Goal: Information Seeking & Learning: Find specific fact

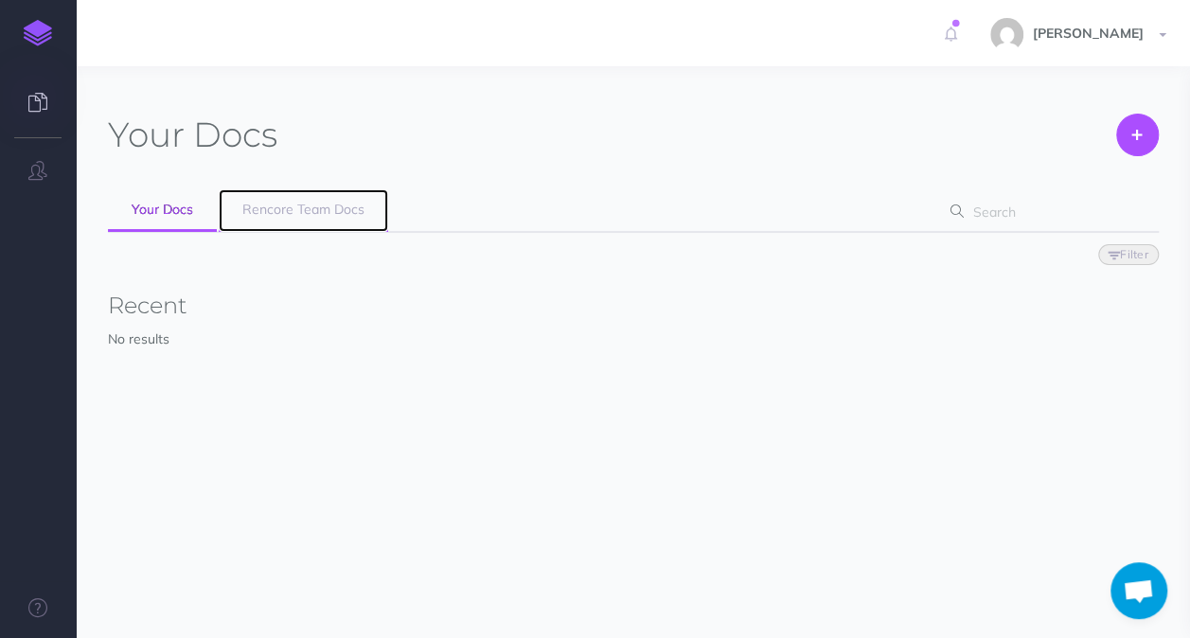
click at [329, 212] on span "Rencore Team Docs" at bounding box center [303, 209] width 122 height 17
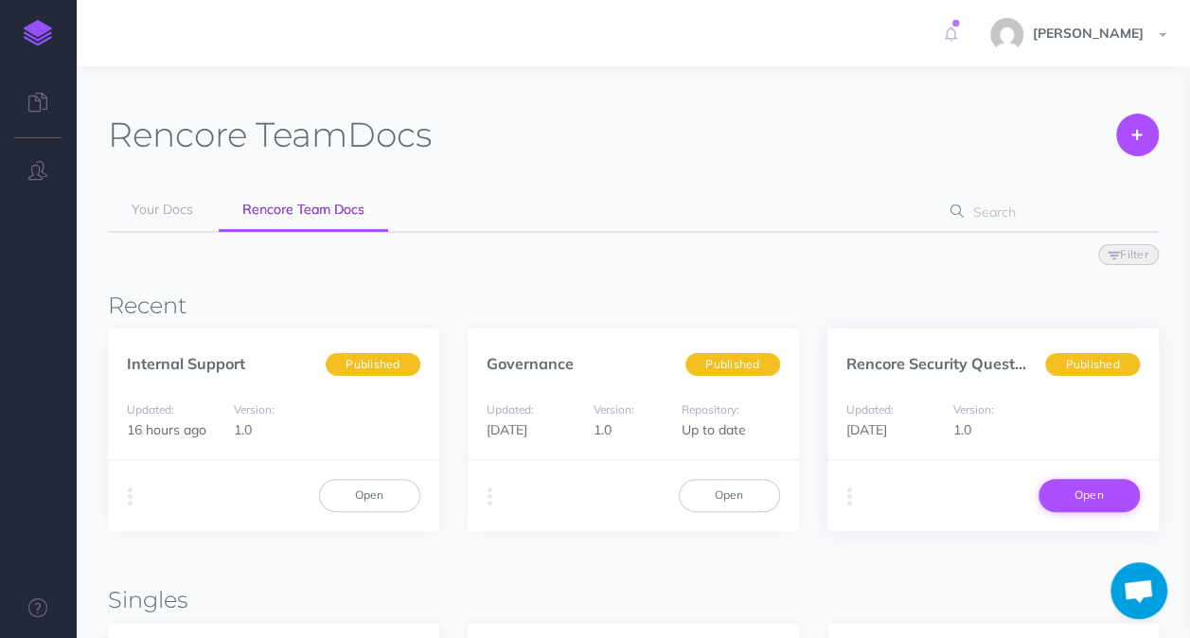
click at [1066, 500] on link "Open" at bounding box center [1089, 495] width 101 height 32
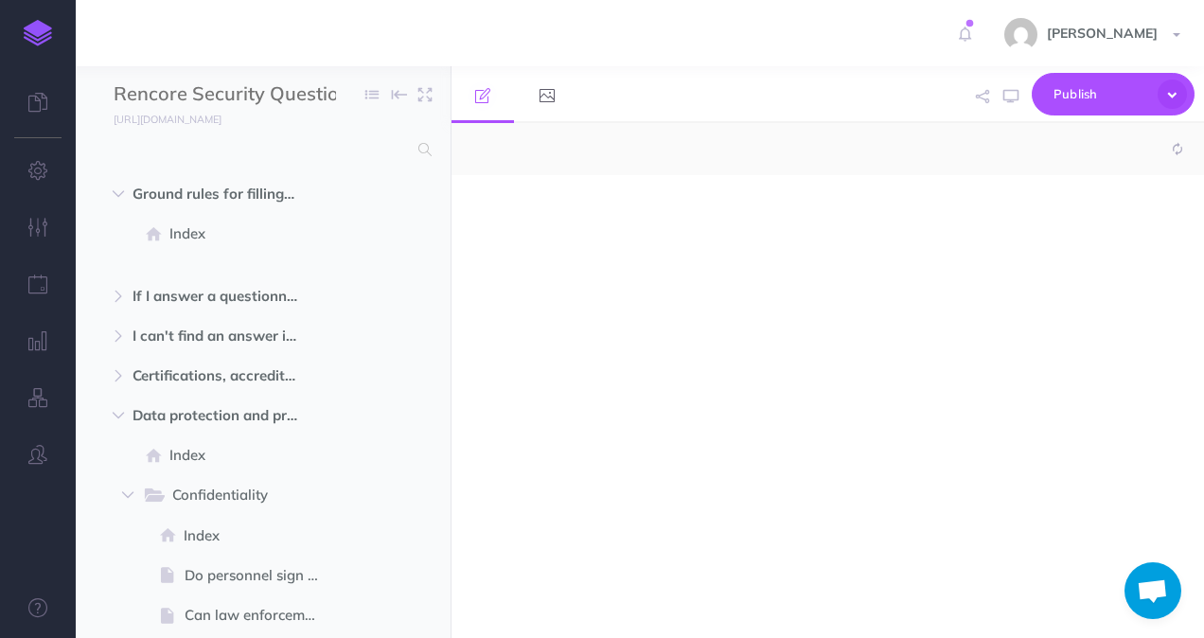
select select "null"
click at [254, 142] on input "text" at bounding box center [261, 150] width 294 height 34
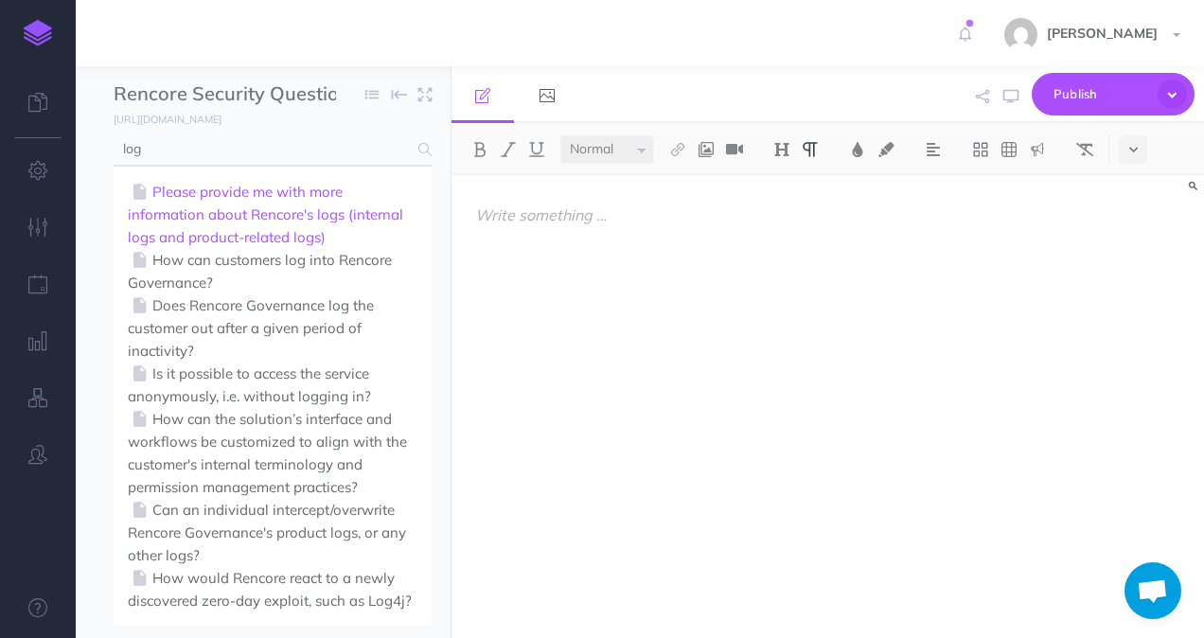
type input "log"
click at [268, 217] on link "Please provide me with more information about Rencore's logs (internal logs and…" at bounding box center [273, 215] width 290 height 68
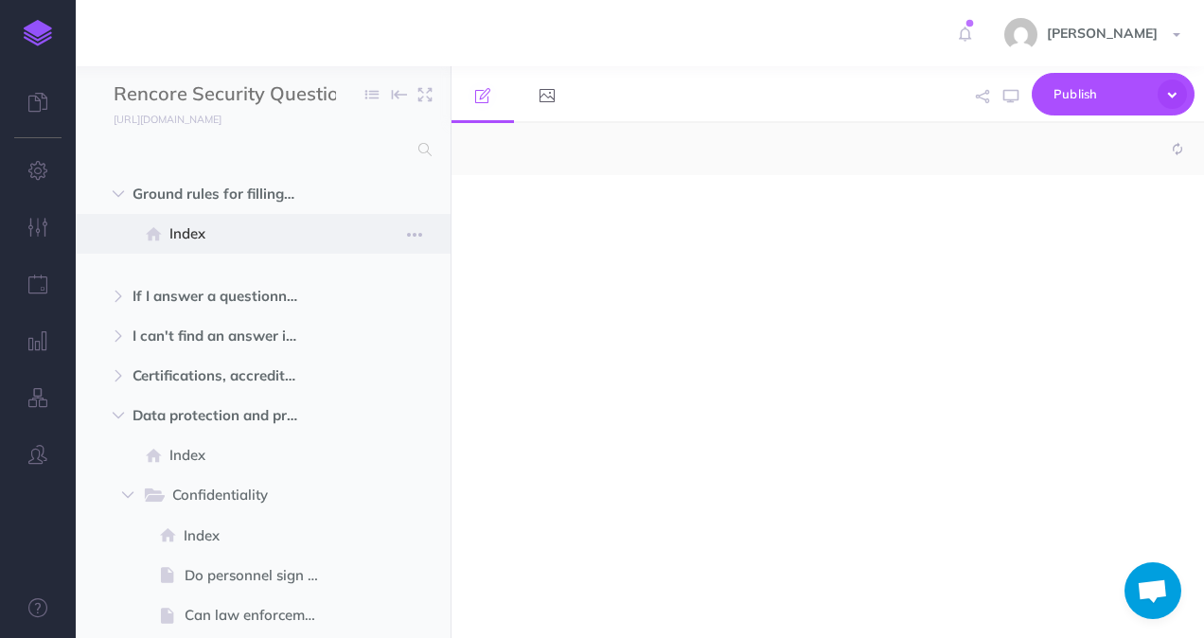
select select "null"
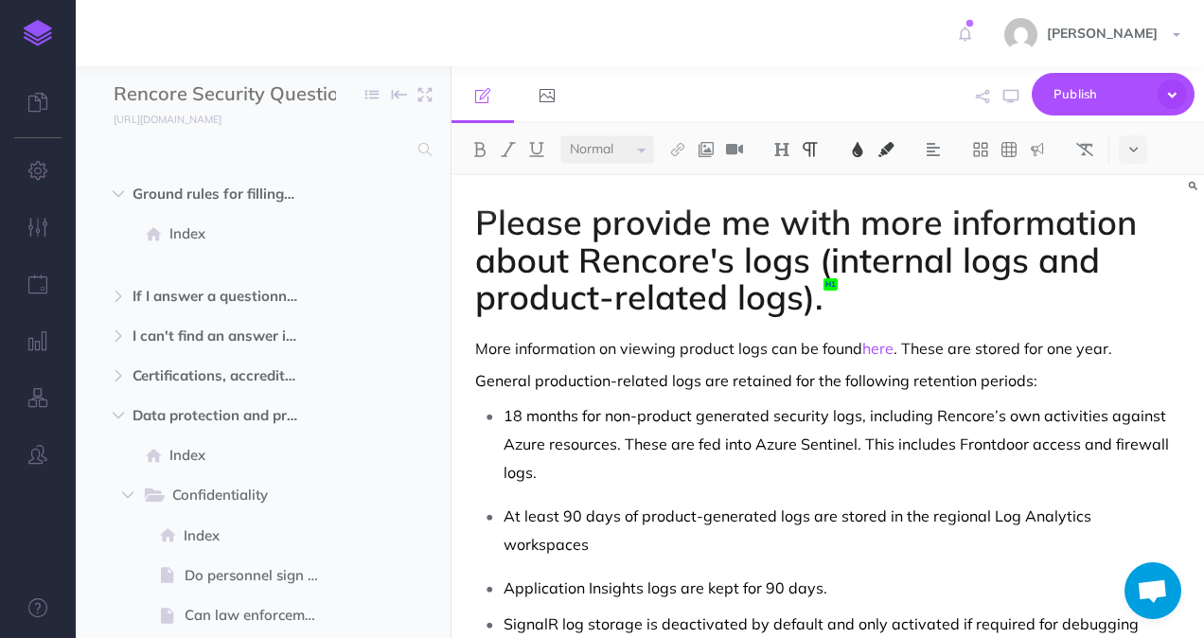
click at [740, 539] on div "Please provide me with more information about Rencore's logs (internal logs and…" at bounding box center [828, 458] width 753 height 567
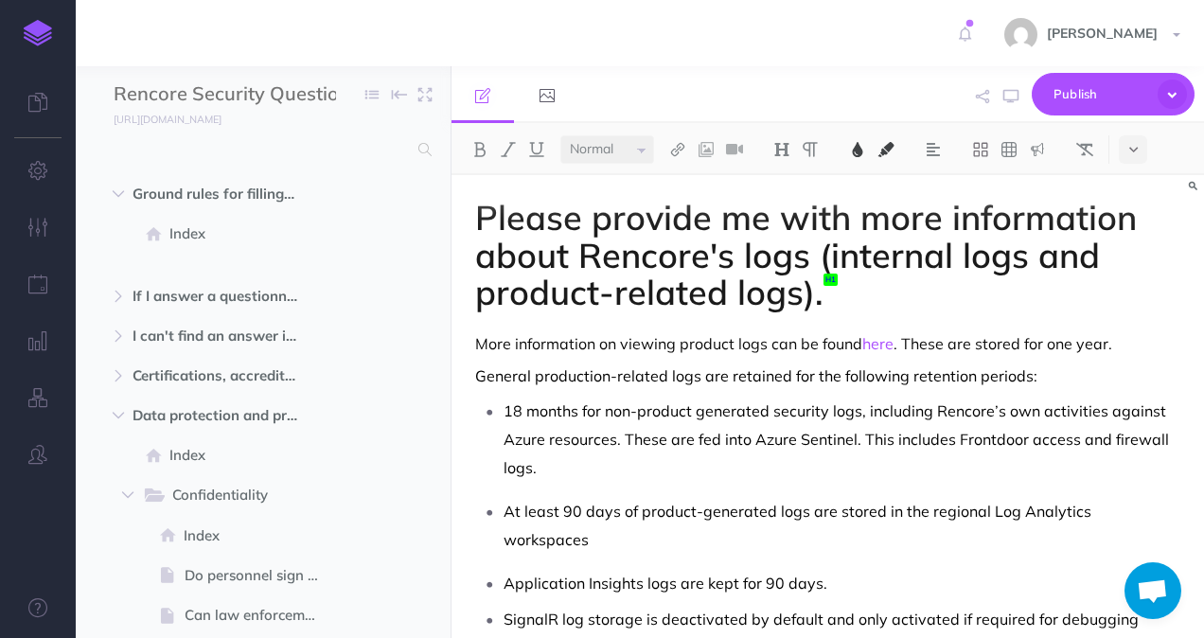
scroll to position [41, 0]
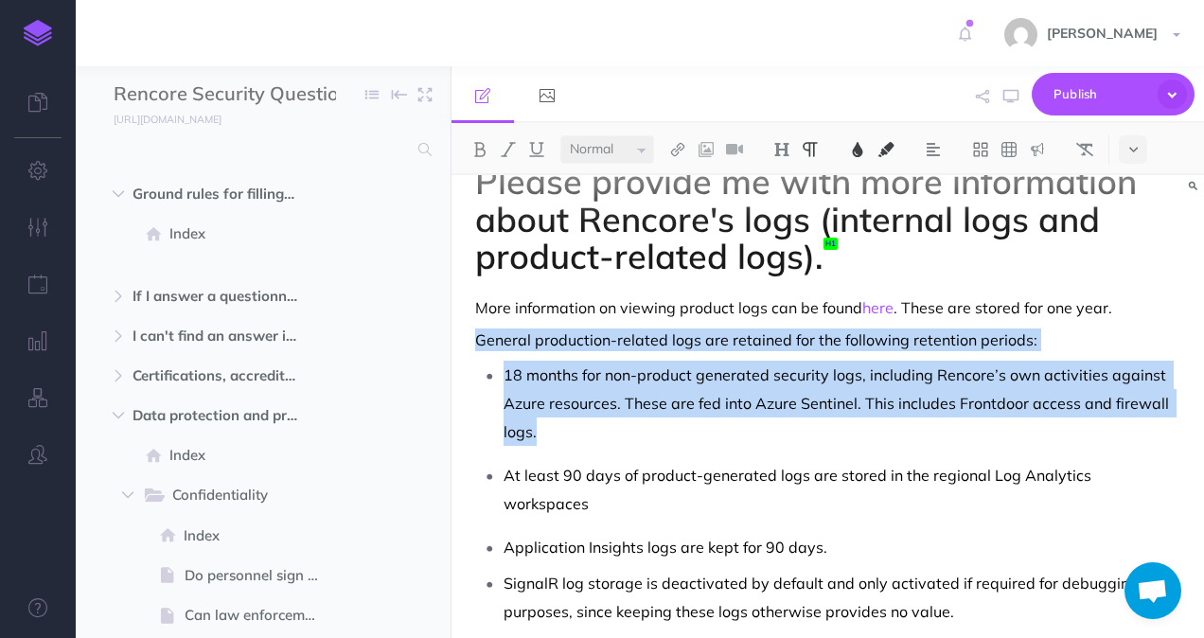
drag, startPoint x: 970, startPoint y: 592, endPoint x: 464, endPoint y: 365, distance: 553.9
click at [464, 365] on div "Please provide me with more information about Rencore's logs (internal logs and…" at bounding box center [828, 417] width 753 height 567
click at [574, 395] on span "18 months for non-product generated security logs, including Rencore’s own acti…" at bounding box center [838, 403] width 669 height 76
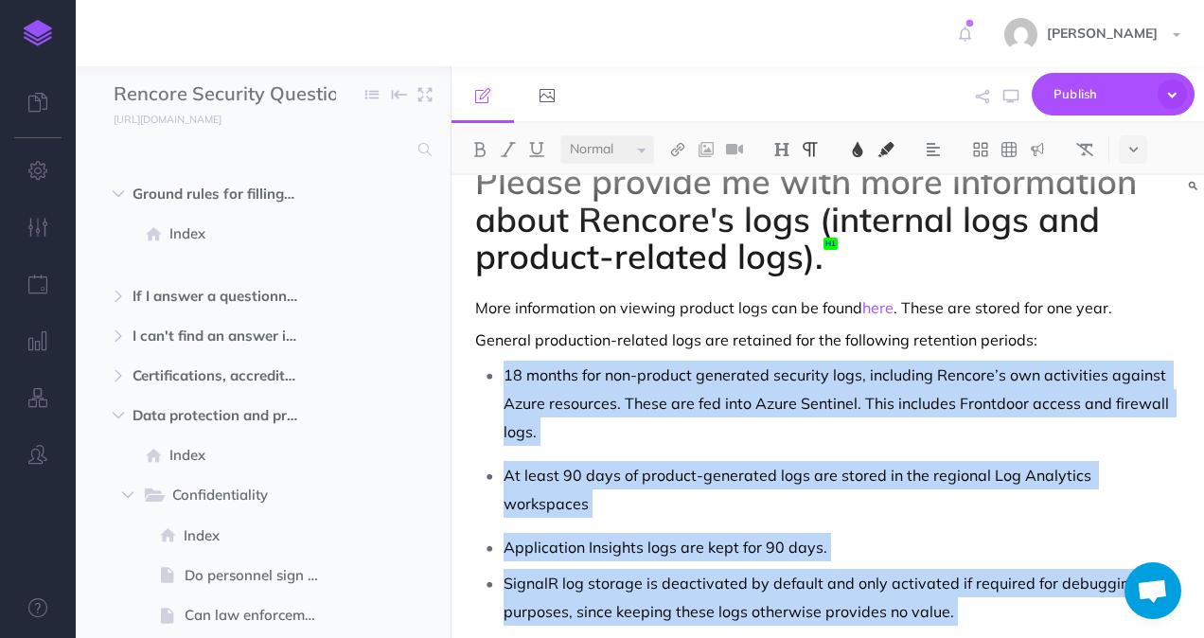
scroll to position [49, 0]
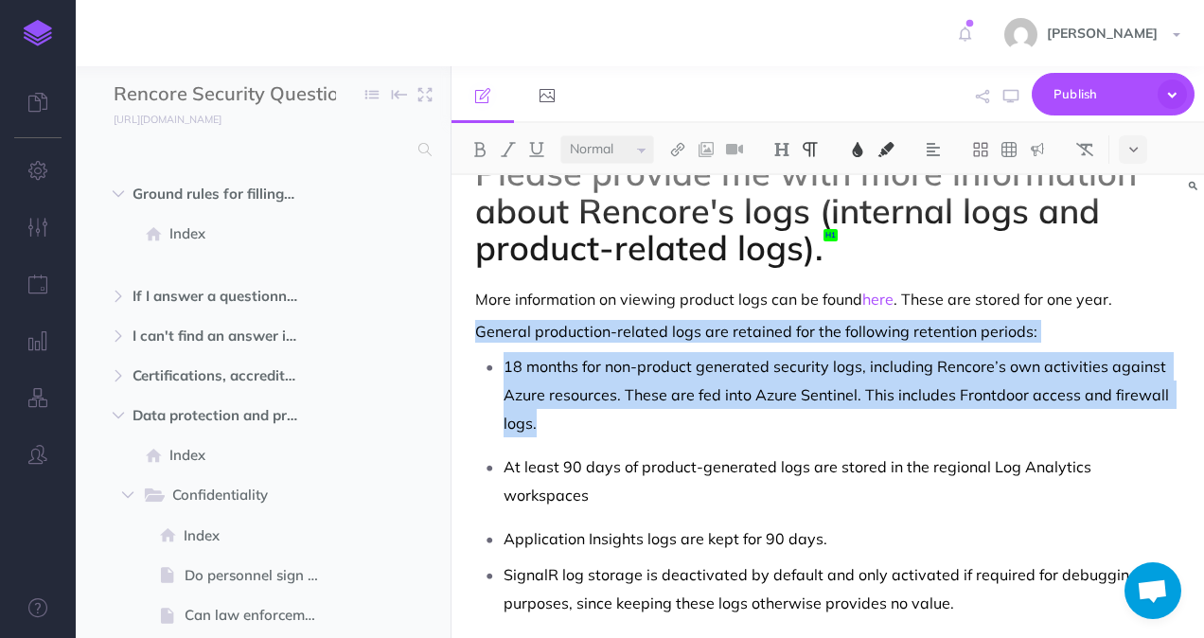
drag, startPoint x: 507, startPoint y: 380, endPoint x: 960, endPoint y: 581, distance: 495.5
click at [960, 581] on div "Please provide me with more information about Rencore's logs (internal logs and…" at bounding box center [828, 409] width 753 height 567
drag, startPoint x: 960, startPoint y: 581, endPoint x: 714, endPoint y: 447, distance: 280.5
click at [589, 377] on div "Please provide me with more information about Rencore's logs (internal logs and…" at bounding box center [828, 409] width 753 height 567
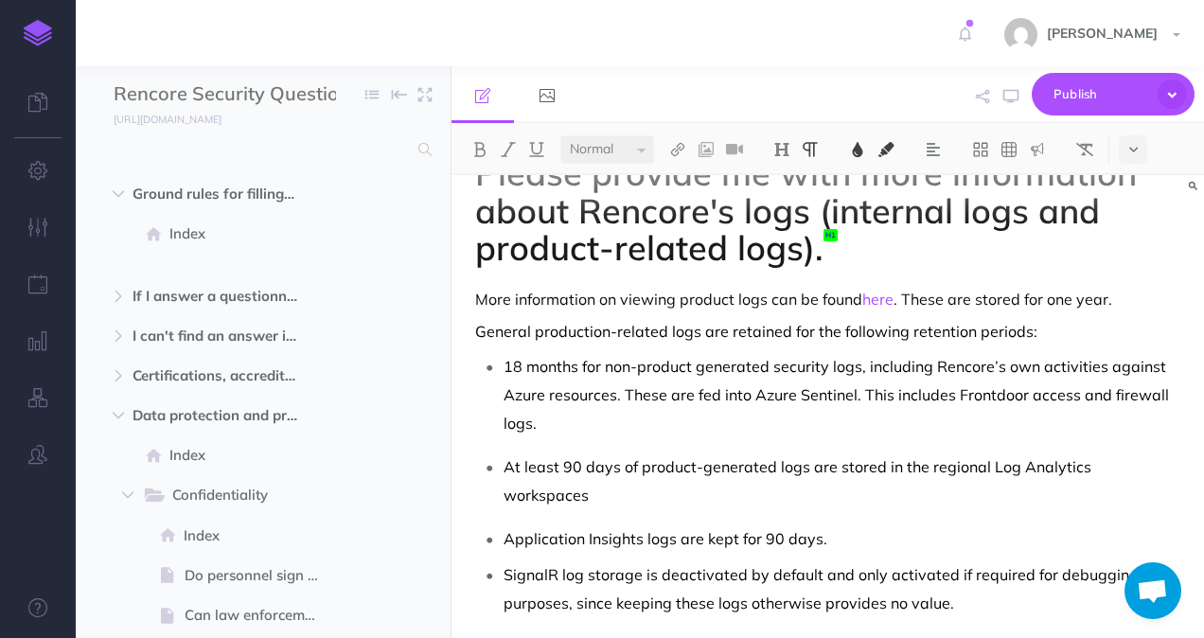
click at [832, 528] on ul "Application Insights logs are kept for 90 days. SignalR log storage is deactiva…" at bounding box center [827, 571] width 705 height 93
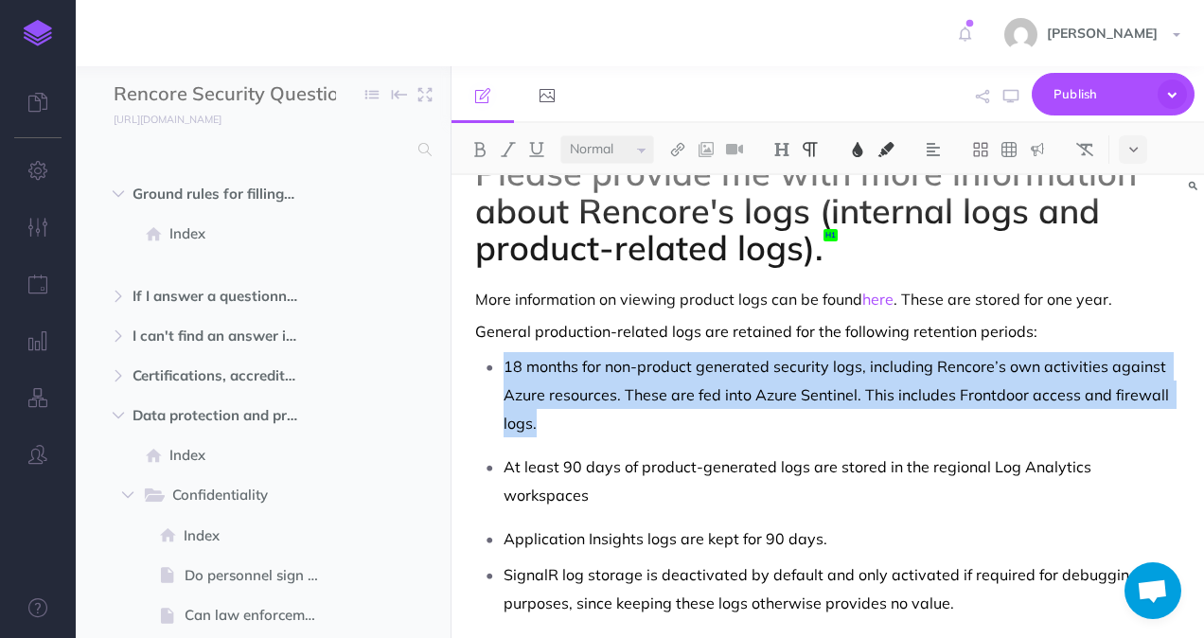
drag, startPoint x: 958, startPoint y: 578, endPoint x: 708, endPoint y: 460, distance: 276.2
click at [708, 460] on div "Please provide me with more information about Rencore's logs (internal logs and…" at bounding box center [828, 409] width 753 height 567
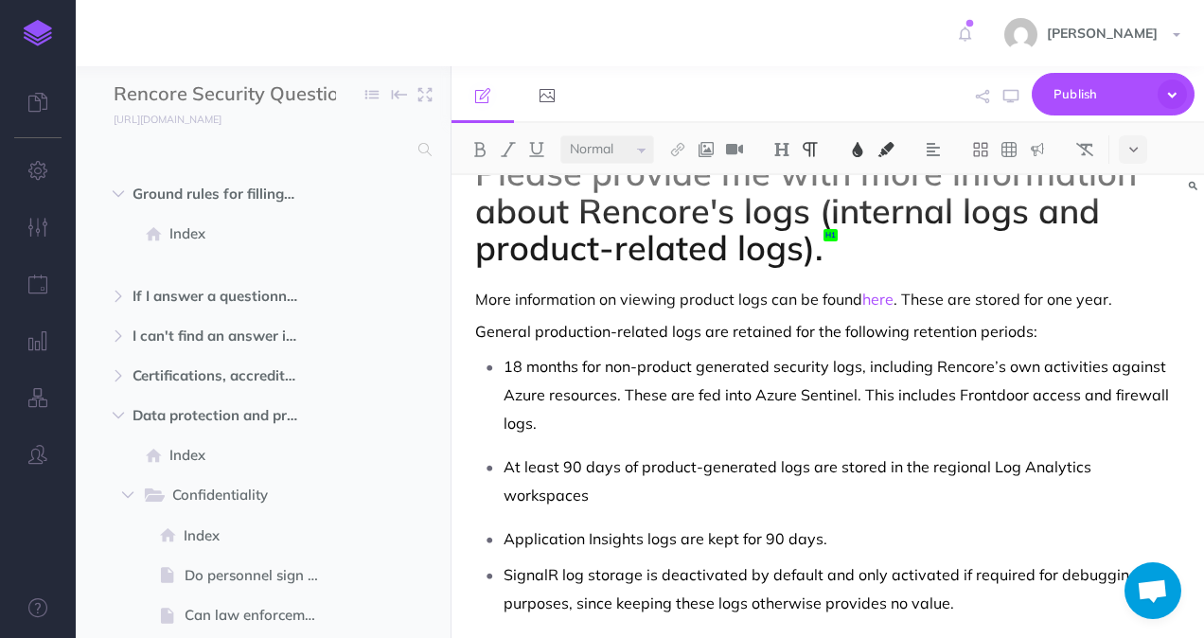
click at [935, 583] on p "SignalR log storage is deactivated by default and only activated if required fo…" at bounding box center [842, 589] width 677 height 57
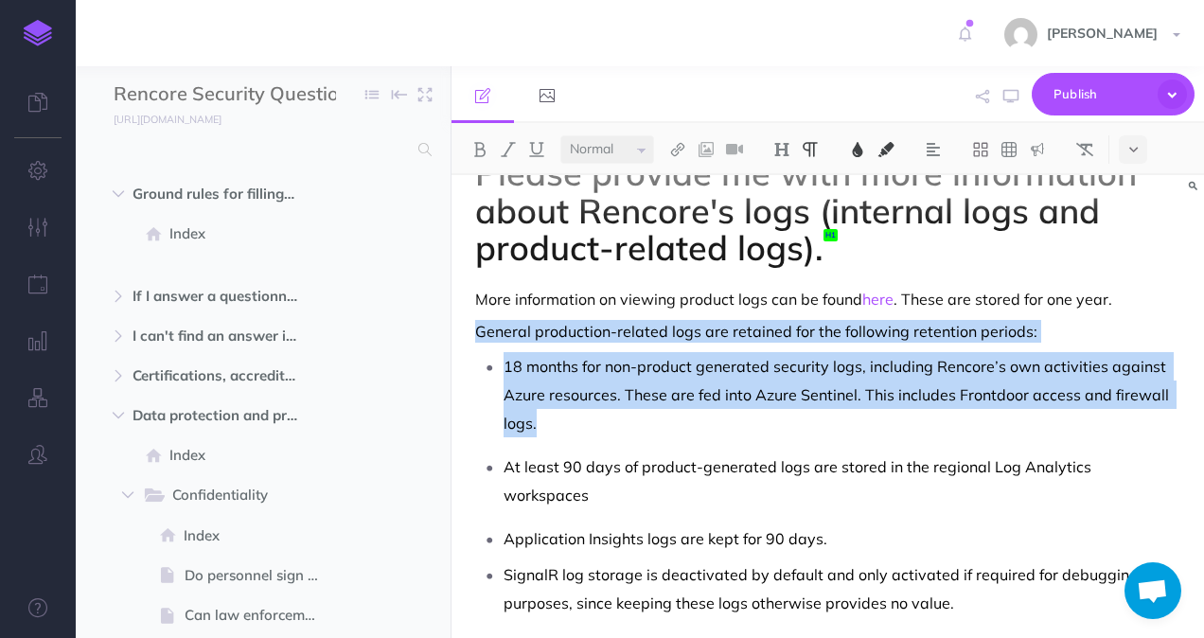
drag, startPoint x: 952, startPoint y: 583, endPoint x: 705, endPoint y: 345, distance: 343.5
click at [705, 345] on div "Please provide me with more information about Rencore's logs (internal logs and…" at bounding box center [828, 409] width 753 height 567
click at [610, 352] on p "18 months for non-product generated security logs, including Rencore’s own acti…" at bounding box center [842, 394] width 677 height 85
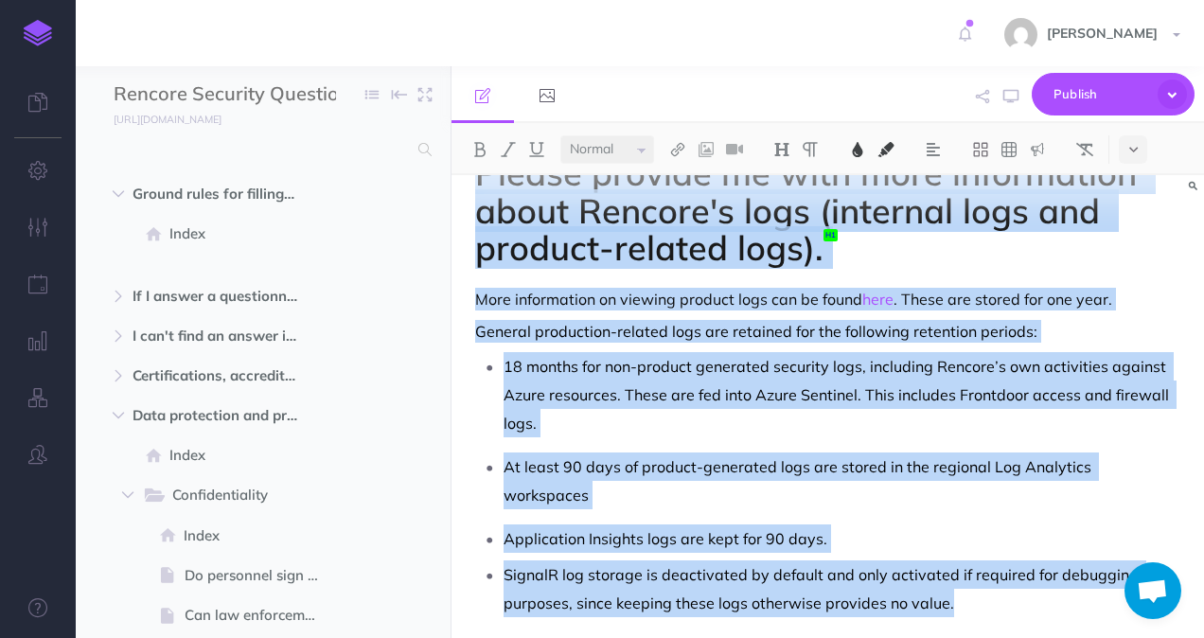
copy div "Please provide me with more information about Rencore's logs (internal logs and…"
